Goal: Obtain resource: Download file/media

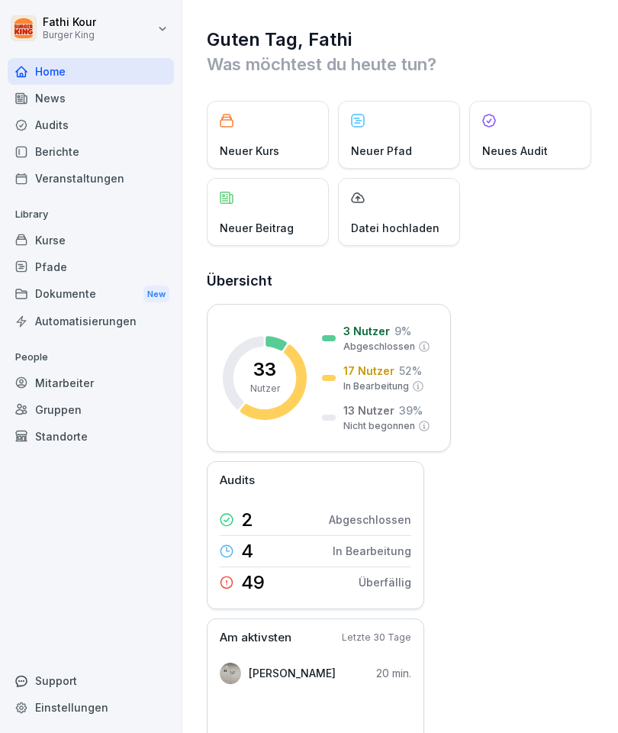
click at [66, 93] on div "News" at bounding box center [91, 98] width 166 height 27
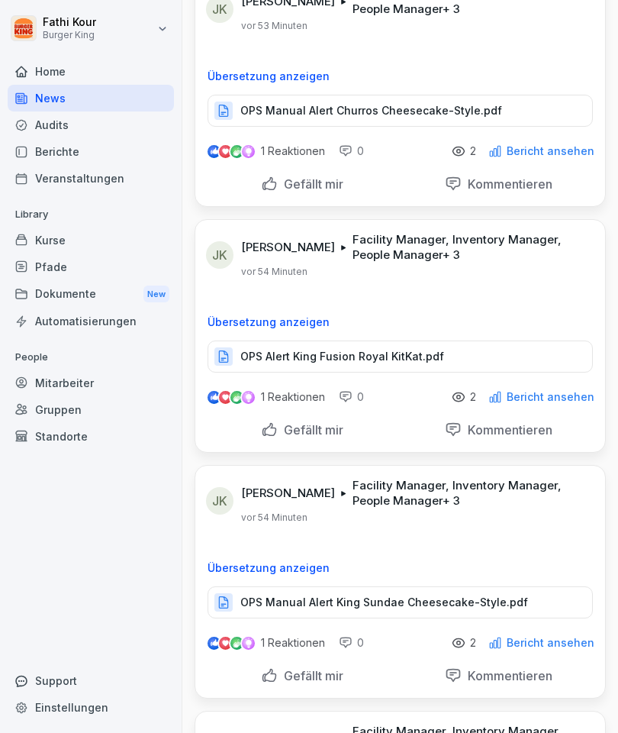
scroll to position [95, 0]
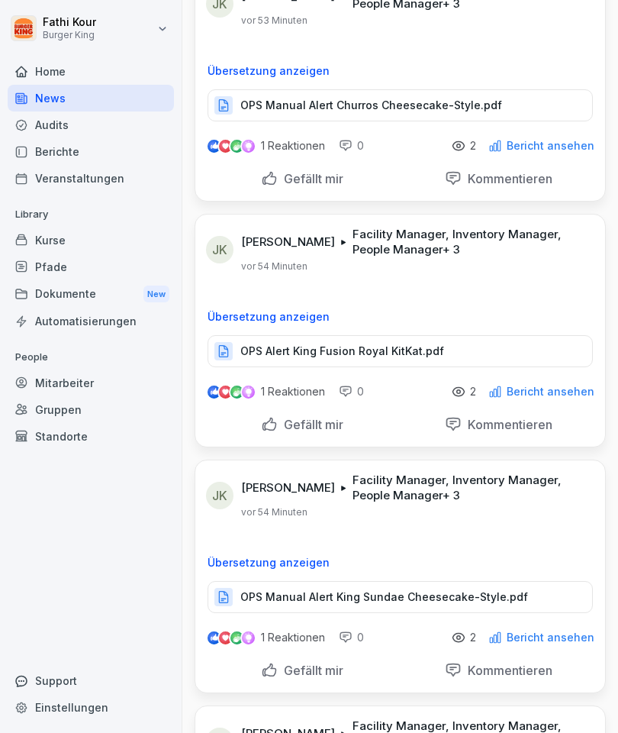
click at [282, 103] on p "OPS Manual Alert Churros Cheesecake-Style.pdf" at bounding box center [371, 105] width 262 height 15
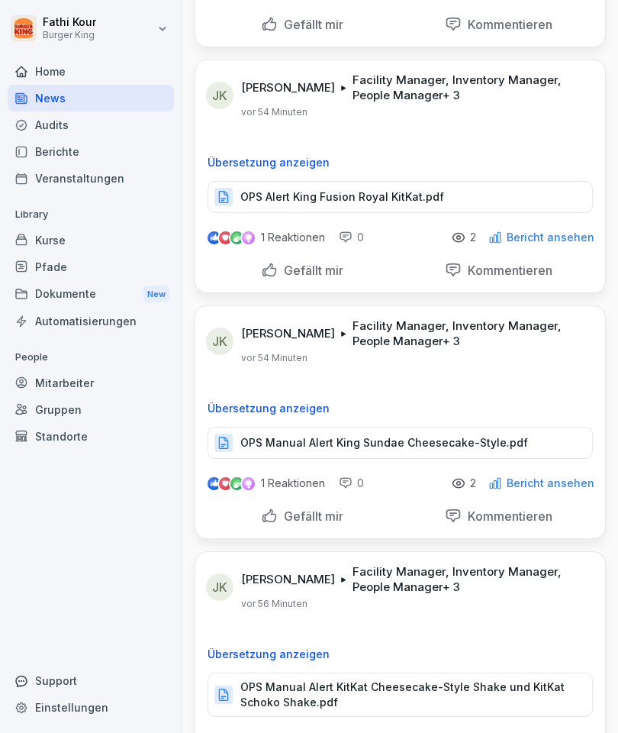
scroll to position [248, 0]
click at [267, 199] on p "OPS Alert King Fusion Royal KitKat.pdf" at bounding box center [342, 197] width 204 height 15
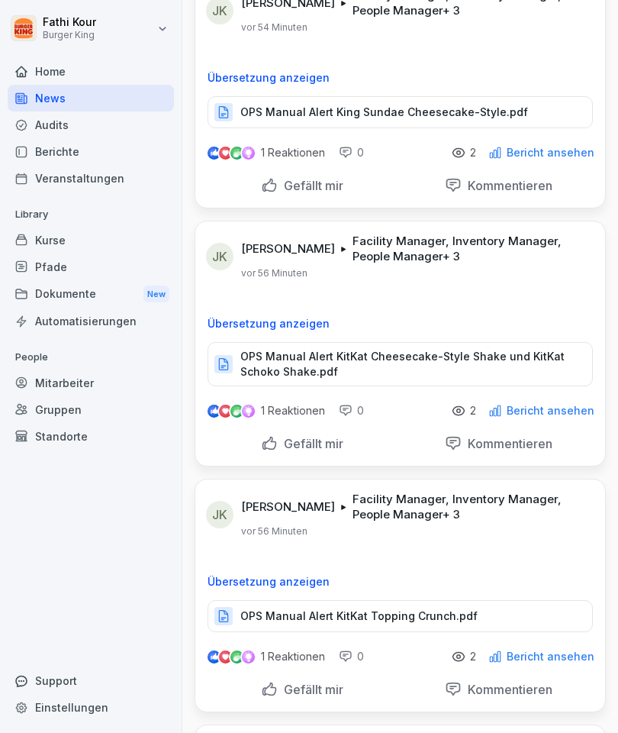
scroll to position [581, 0]
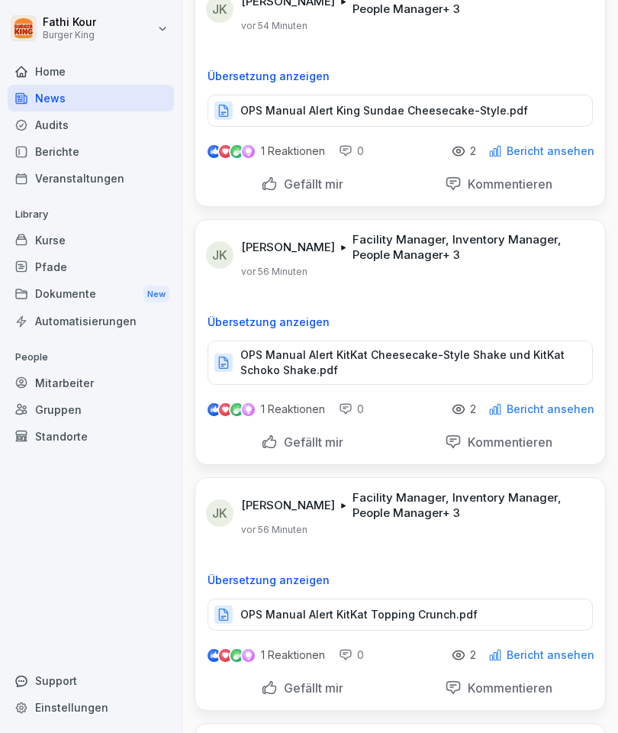
click at [391, 96] on div "OPS Manual Alert King Sundae Cheesecake-Style.pdf" at bounding box center [400, 111] width 385 height 32
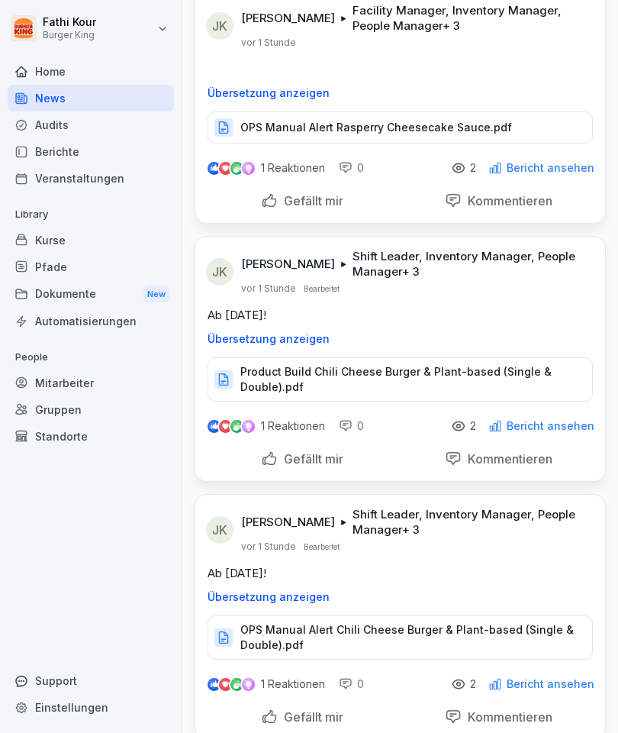
scroll to position [1563, 0]
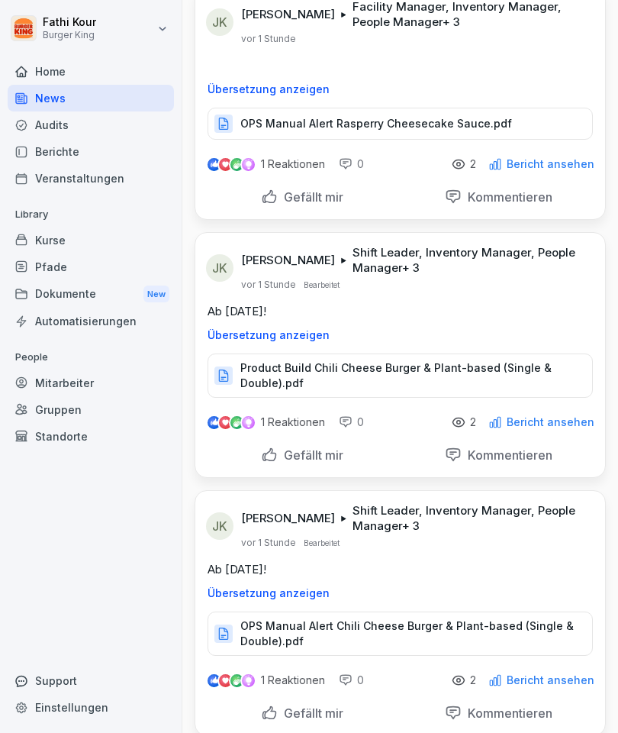
click at [324, 112] on div "OPS Manual Alert Rasperry Cheesecake Sauce.pdf" at bounding box center [400, 124] width 385 height 32
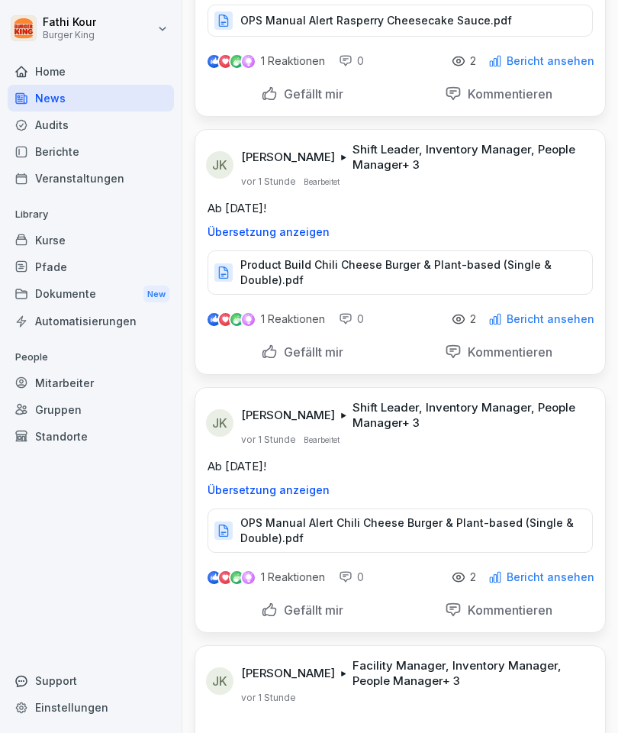
scroll to position [1667, 0]
click at [373, 280] on p "Product Build Chili Cheese Burger & Plant-based (Single & Double).pdf" at bounding box center [408, 271] width 337 height 31
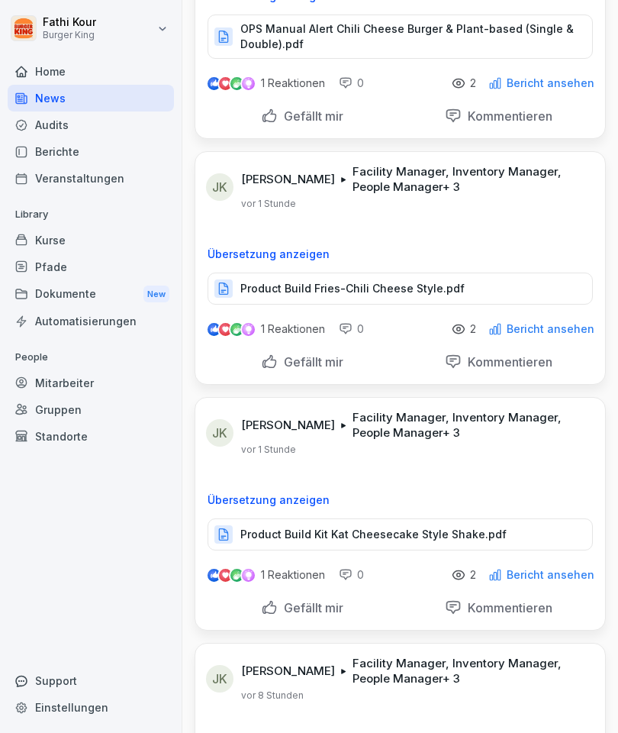
scroll to position [2160, 0]
click at [366, 288] on p "Product Build Fries-Chili Cheese Style.pdf" at bounding box center [352, 288] width 224 height 15
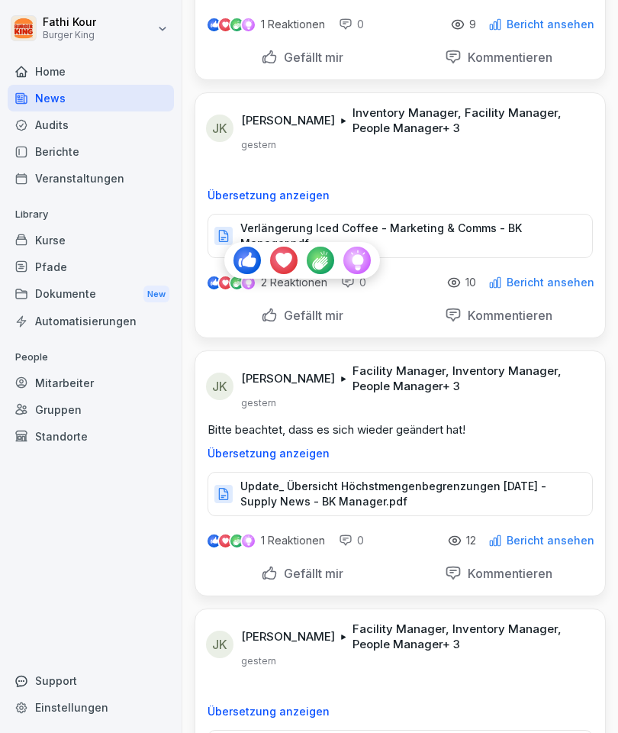
scroll to position [3230, 0]
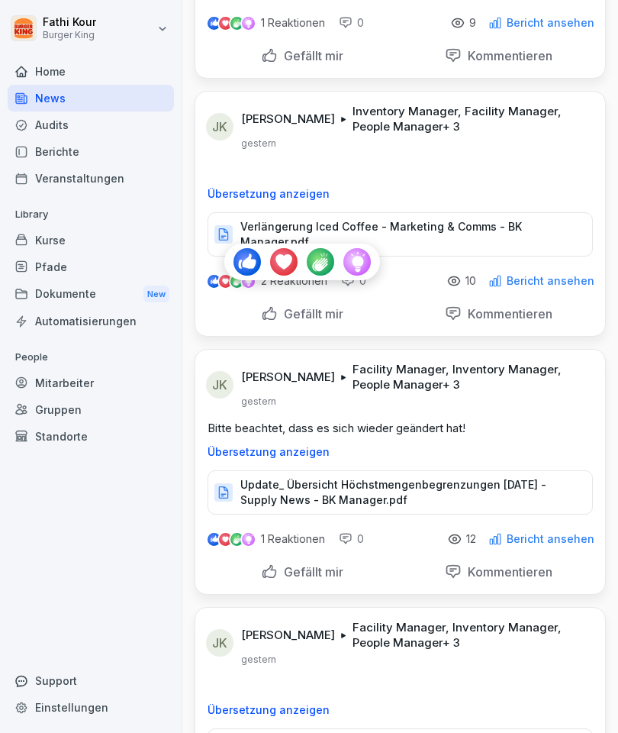
click at [281, 212] on div "Verlängerung Iced Coffee - Marketing & Comms - BK Manager.pdf" at bounding box center [400, 234] width 385 height 44
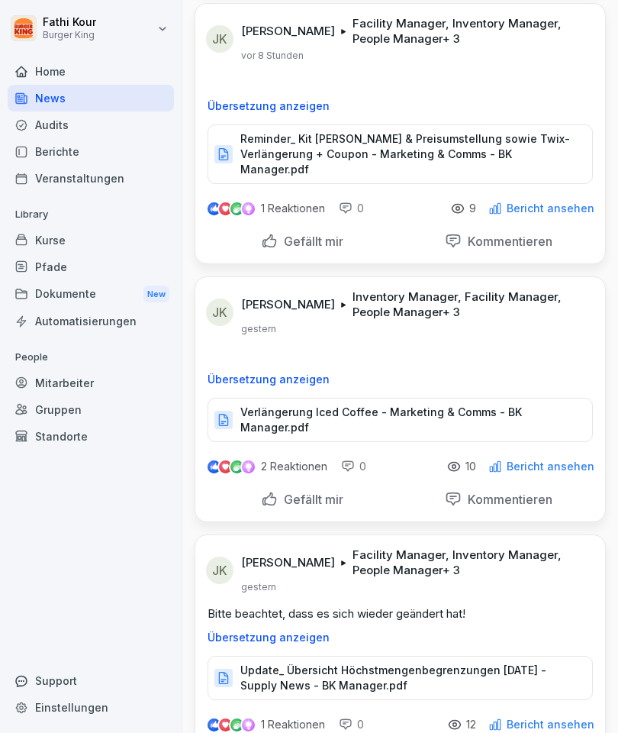
scroll to position [3034, 0]
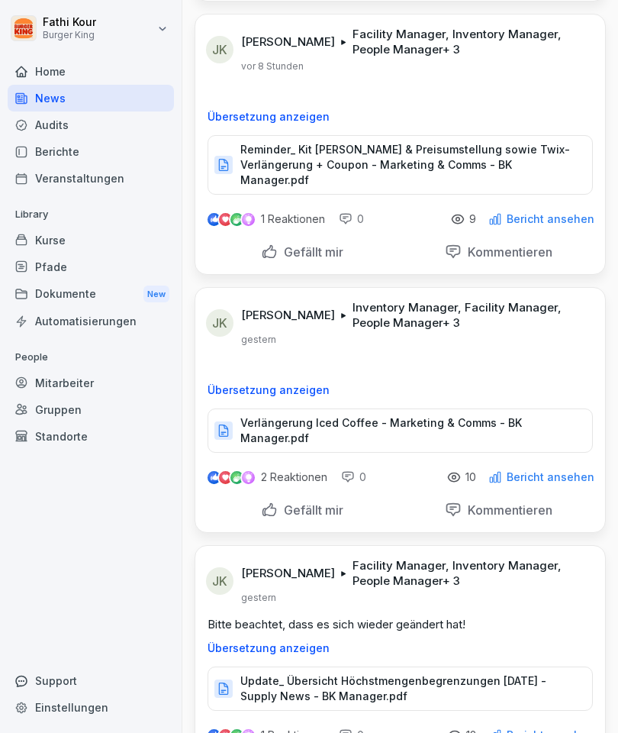
click at [385, 156] on p "Reminder_ Kit [PERSON_NAME] & Preisumstellung sowie Twix-Verlängerung + Coupon …" at bounding box center [408, 165] width 337 height 46
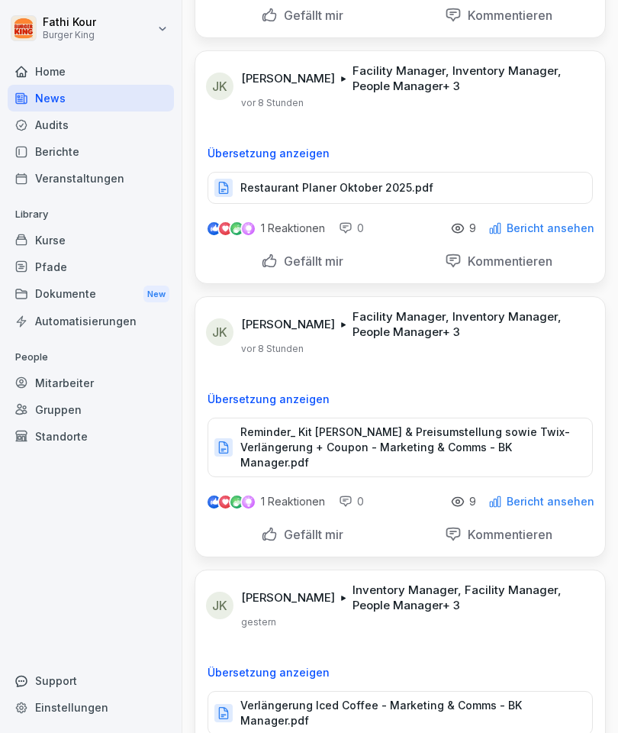
scroll to position [2750, 0]
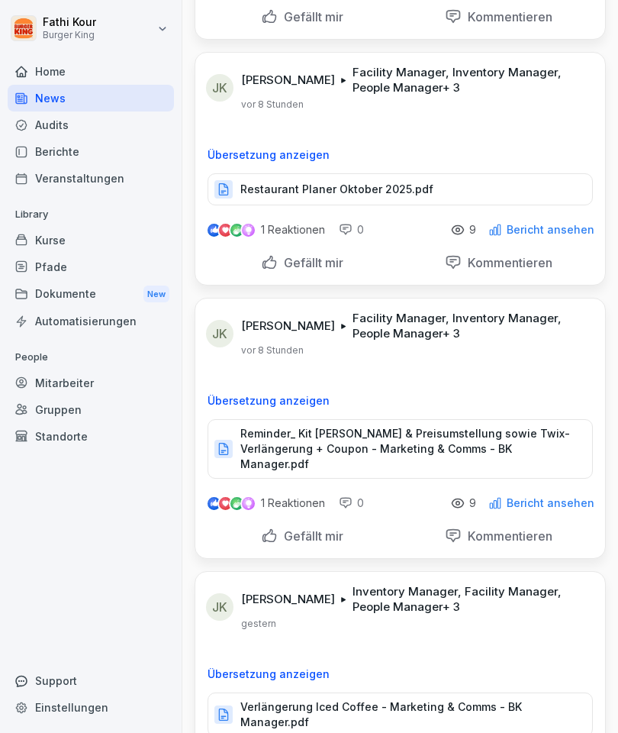
click at [347, 176] on div "Restaurant Planer Oktober 2025.pdf" at bounding box center [400, 189] width 385 height 32
